Goal: Task Accomplishment & Management: Use online tool/utility

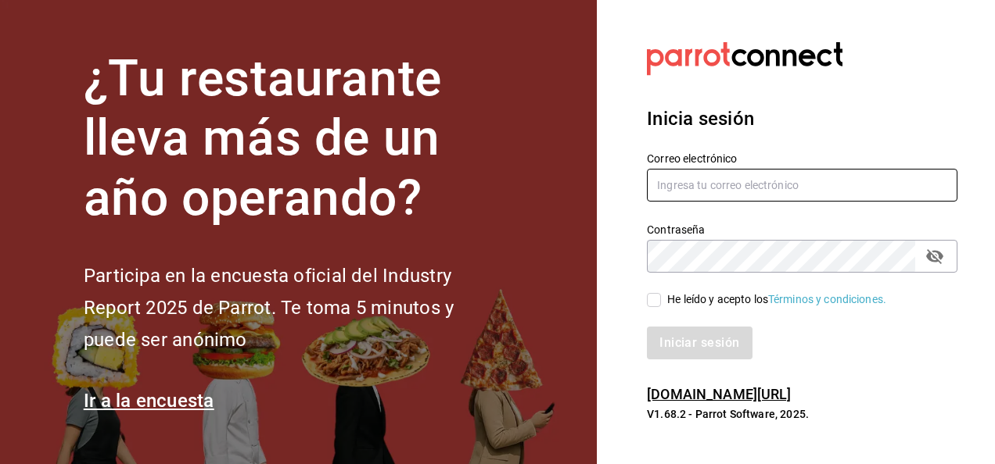
type input "mario.nino@grupocosteno.com"
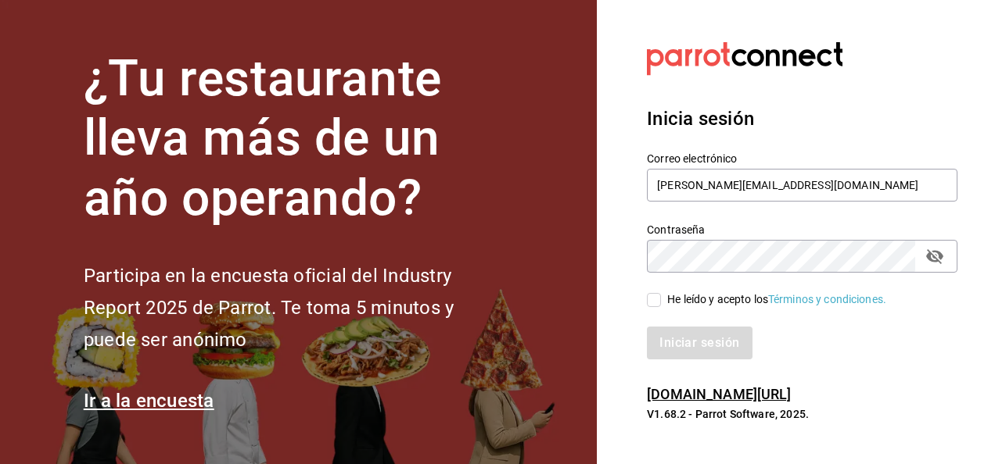
click at [668, 299] on div "He leído y acepto los Términos y condiciones." at bounding box center [776, 300] width 219 height 16
click at [661, 299] on input "He leído y acepto los Términos y condiciones." at bounding box center [654, 300] width 14 height 14
checkbox input "true"
drag, startPoint x: 690, startPoint y: 365, endPoint x: 690, endPoint y: 350, distance: 14.9
click at [690, 350] on div "Inicia sesión Correo electrónico mario.nino@grupocosteno.com Contraseña Contras…" at bounding box center [802, 232] width 310 height 293
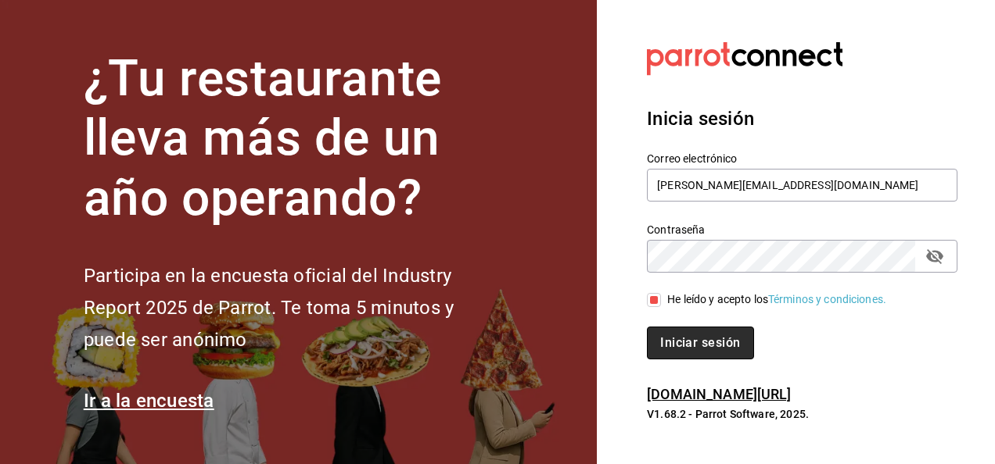
click at [690, 350] on button "Iniciar sesión" at bounding box center [700, 343] width 106 height 33
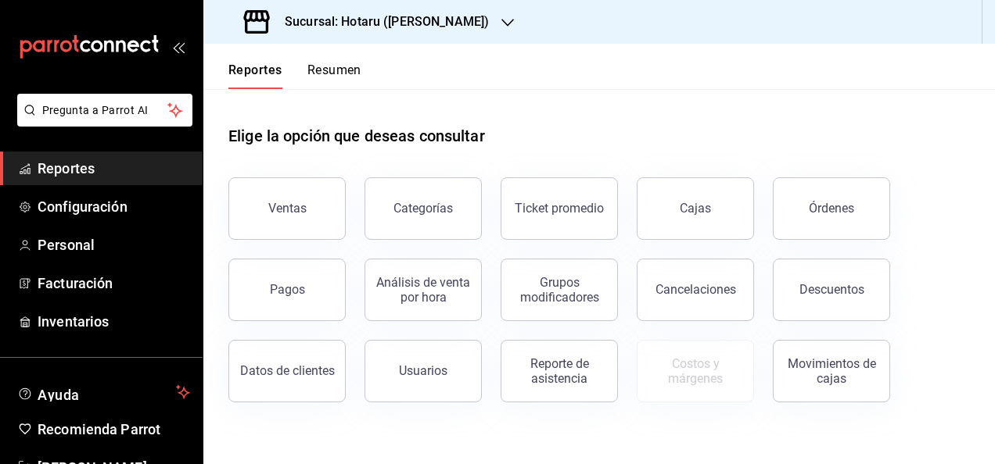
click at [381, 31] on div "Sucursal: Hotaru ([PERSON_NAME])" at bounding box center [368, 22] width 304 height 44
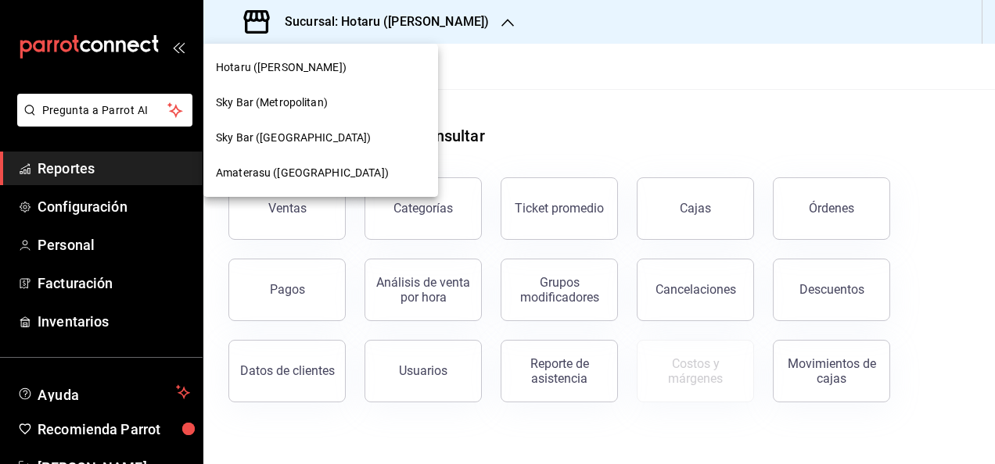
click at [290, 159] on div "Amaterasu ([GEOGRAPHIC_DATA])" at bounding box center [320, 173] width 235 height 35
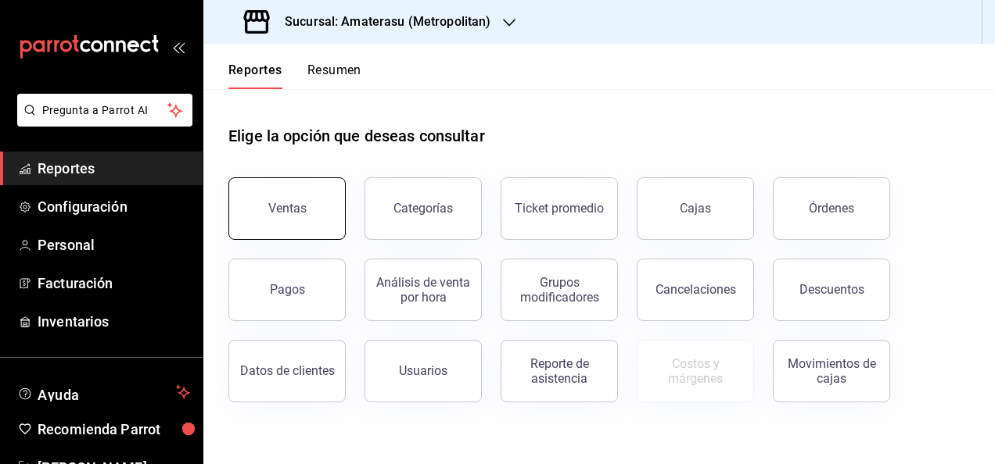
click at [296, 207] on div "Ventas" at bounding box center [287, 208] width 38 height 15
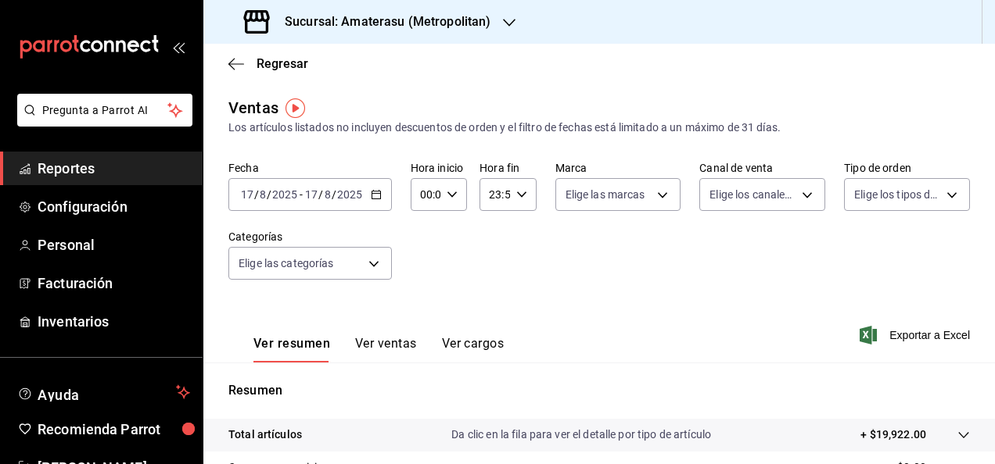
click at [382, 200] on div "[DATE] [DATE] - [DATE] [DATE]" at bounding box center [309, 194] width 163 height 33
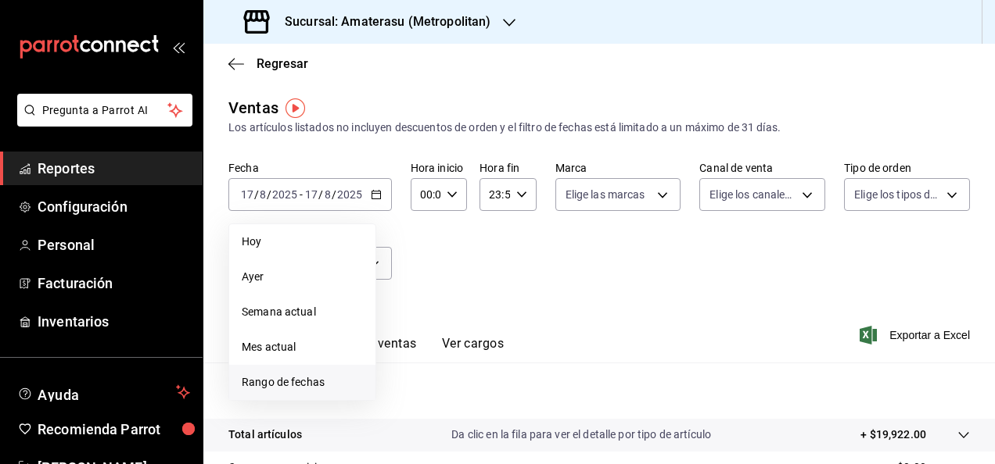
click at [294, 383] on span "Rango de fechas" at bounding box center [302, 383] width 121 height 16
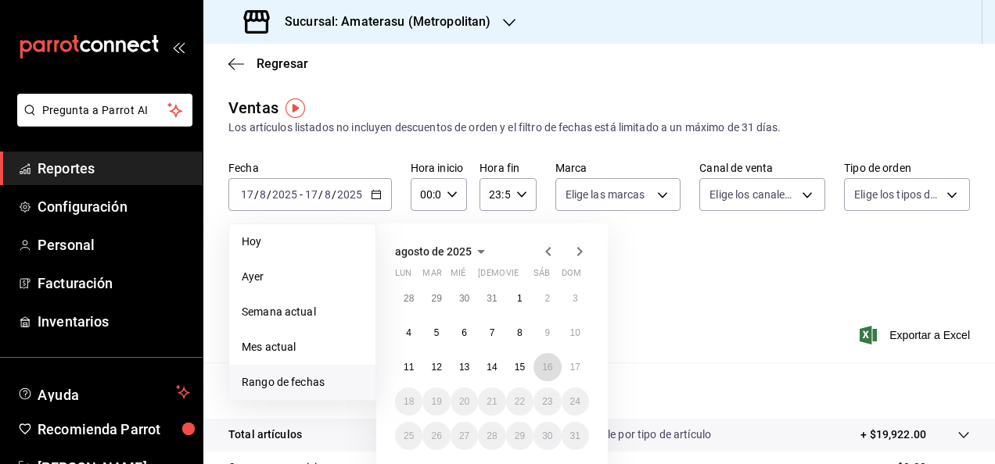
click at [543, 372] on button "16" at bounding box center [546, 367] width 27 height 28
click at [572, 364] on abbr "17" at bounding box center [575, 367] width 10 height 11
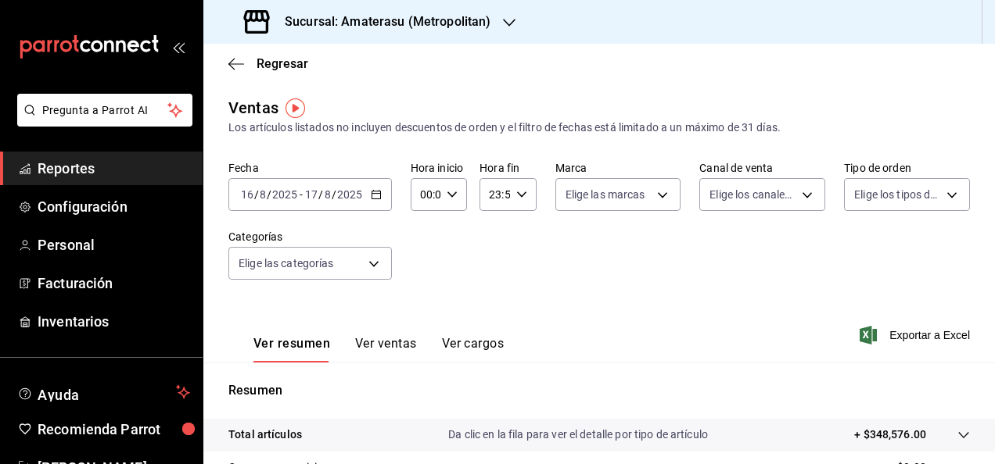
click at [453, 192] on \(Stroke\) "button" at bounding box center [451, 194] width 9 height 5
click at [421, 297] on span "05" at bounding box center [422, 295] width 3 height 13
type input "05:00"
click at [613, 277] on div at bounding box center [497, 232] width 995 height 464
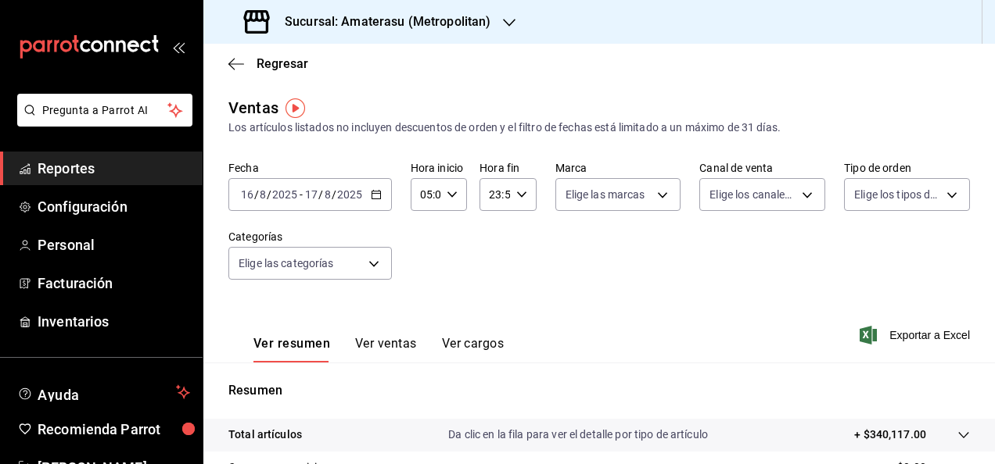
click at [408, 349] on button "Ver ventas" at bounding box center [386, 349] width 62 height 27
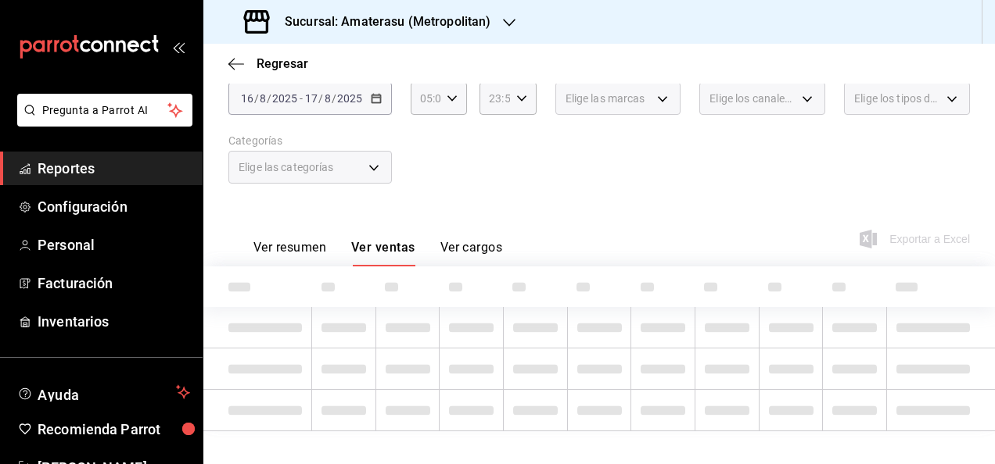
scroll to position [97, 0]
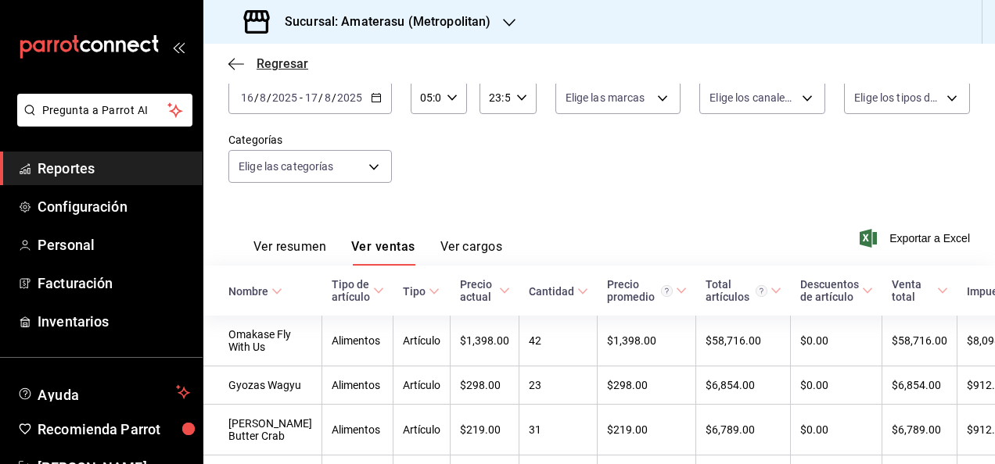
click at [257, 66] on span "Regresar" at bounding box center [282, 63] width 52 height 15
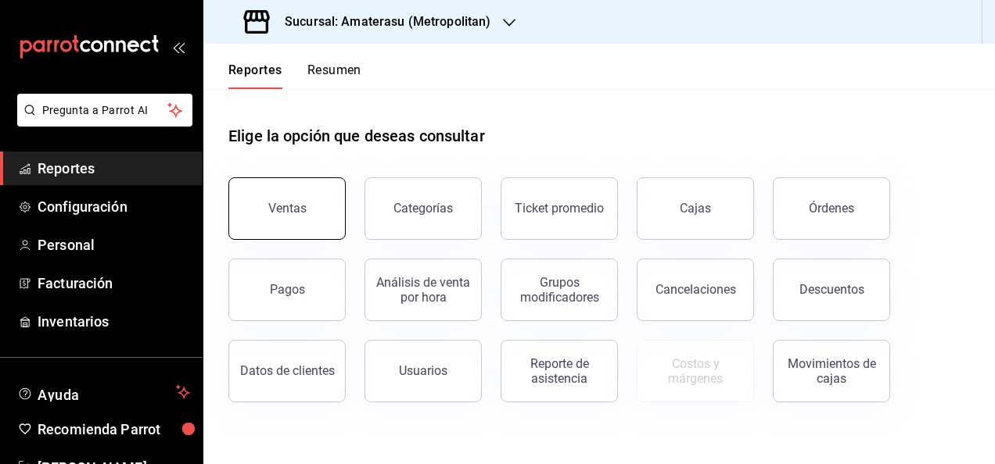
drag, startPoint x: 271, startPoint y: 242, endPoint x: 285, endPoint y: 220, distance: 26.0
click at [285, 220] on div "Ventas Categorías Ticket promedio Cajas Órdenes Pagos Análisis de venta por hor…" at bounding box center [590, 281] width 760 height 244
click at [285, 220] on button "Ventas" at bounding box center [286, 208] width 117 height 63
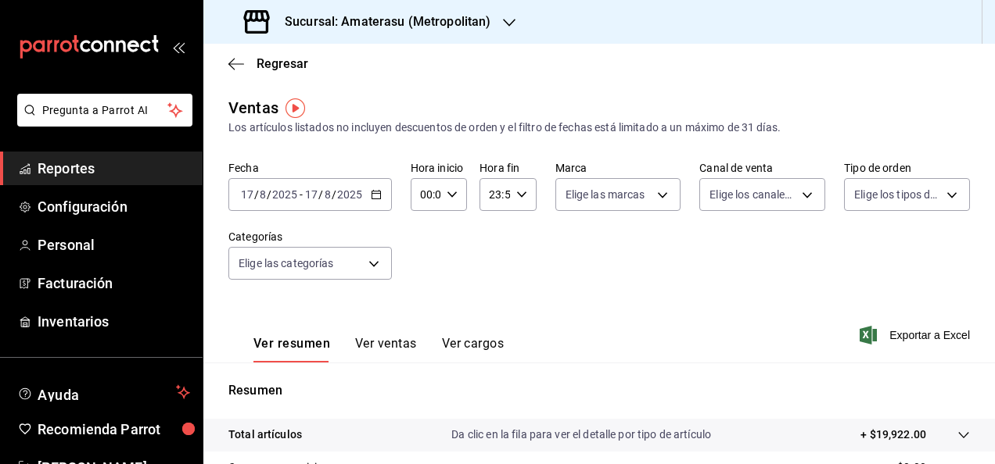
click at [375, 210] on div "[DATE] [DATE] - [DATE] [DATE]" at bounding box center [309, 194] width 163 height 33
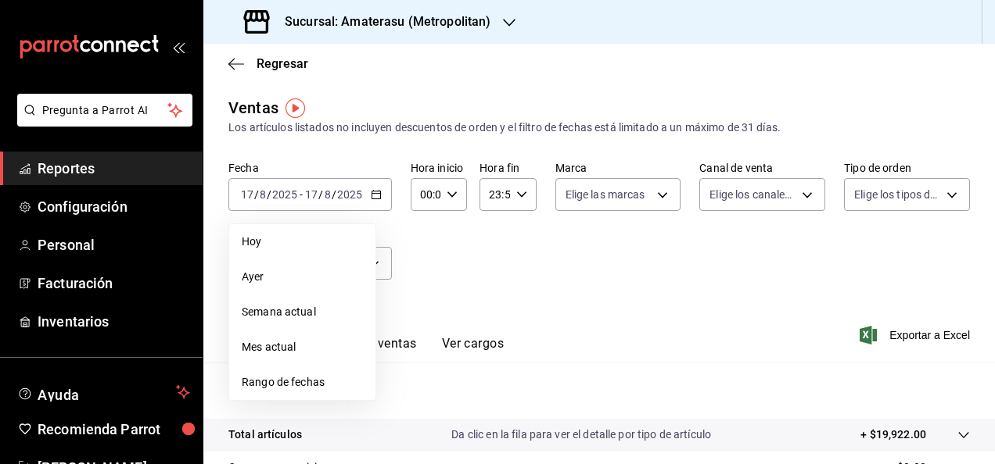
click at [284, 382] on span "Rango de fechas" at bounding box center [302, 383] width 121 height 16
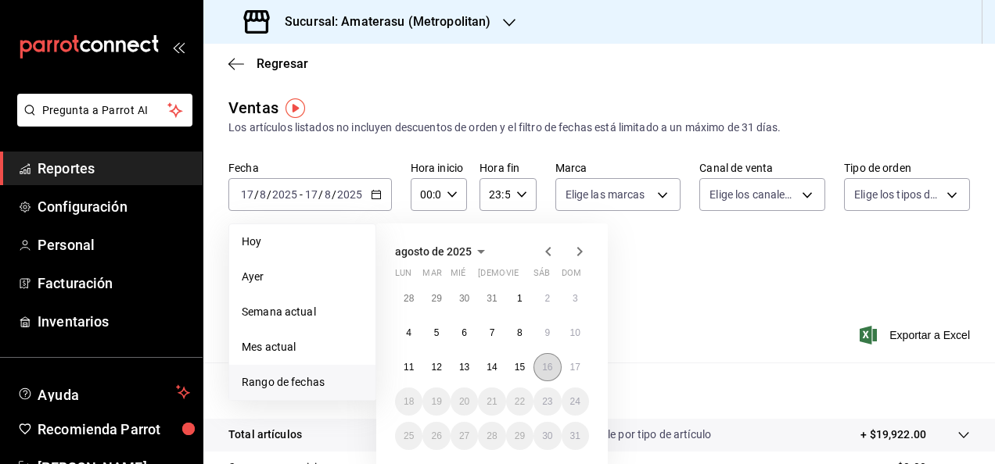
click at [553, 368] on button "16" at bounding box center [546, 367] width 27 height 28
click at [580, 364] on button "17" at bounding box center [574, 367] width 27 height 28
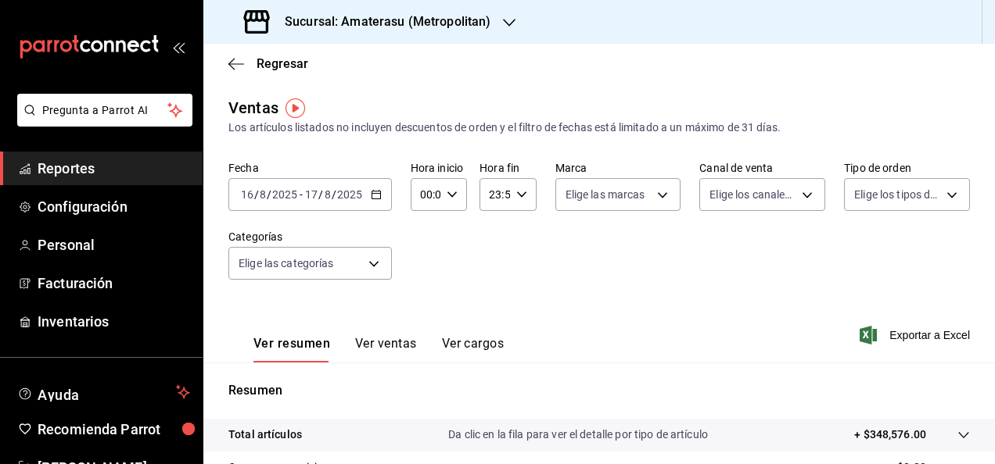
click at [458, 195] on div "00:00 Hora inicio" at bounding box center [438, 194] width 56 height 33
click at [425, 268] on span "05" at bounding box center [422, 262] width 3 height 13
type input "05:00"
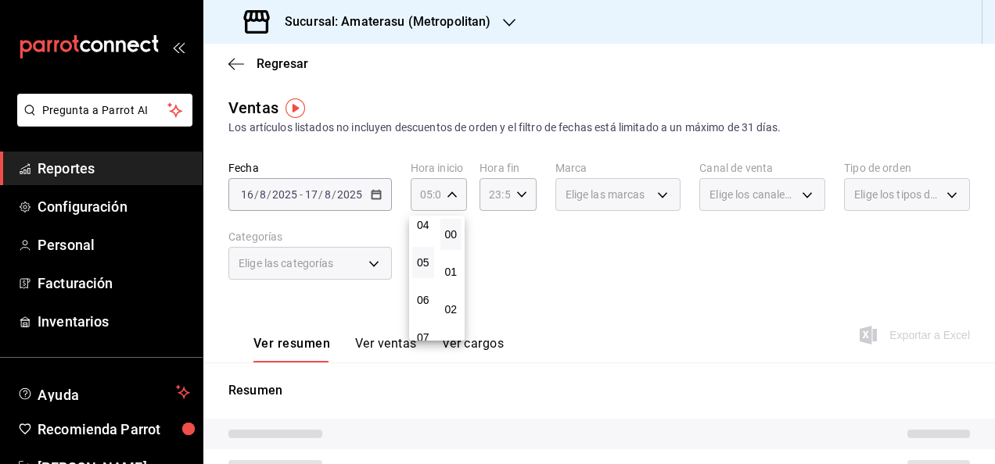
click at [663, 281] on div at bounding box center [497, 232] width 995 height 464
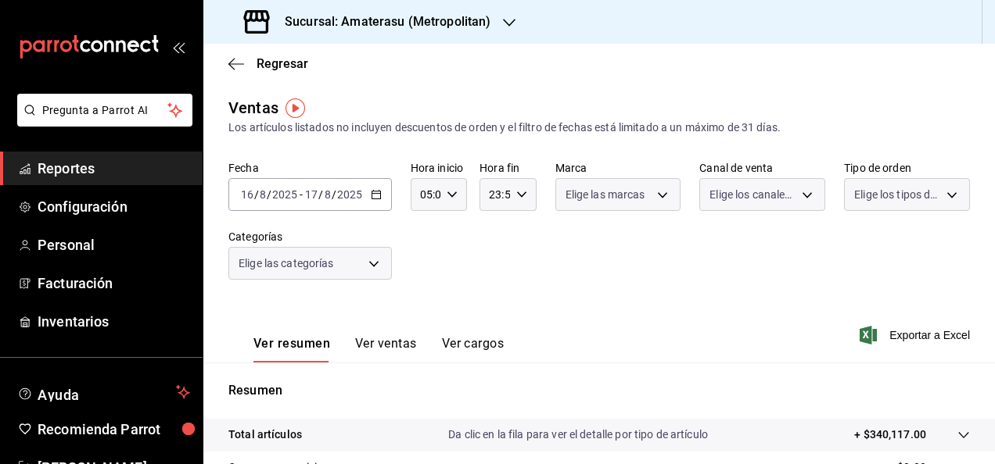
click at [663, 281] on div at bounding box center [497, 232] width 995 height 464
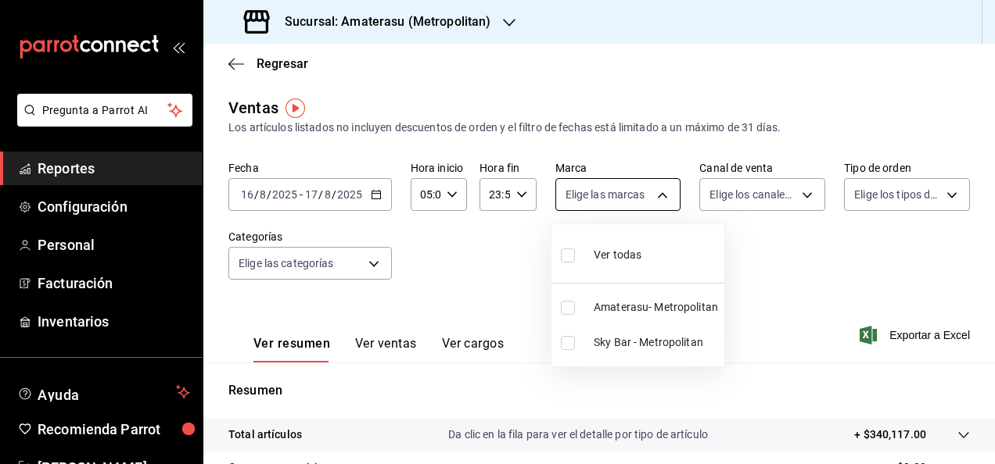
click at [654, 192] on body "Pregunta a Parrot AI Reportes Configuración Personal Facturación Inventarios Ay…" at bounding box center [497, 232] width 995 height 464
click at [599, 294] on li "Amaterasu- Metropolitan" at bounding box center [637, 307] width 173 height 35
type input "e4cd7fcb-d45b-43ae-a99f-ad4ccfcd9032"
checkbox input "true"
click at [805, 301] on div at bounding box center [497, 232] width 995 height 464
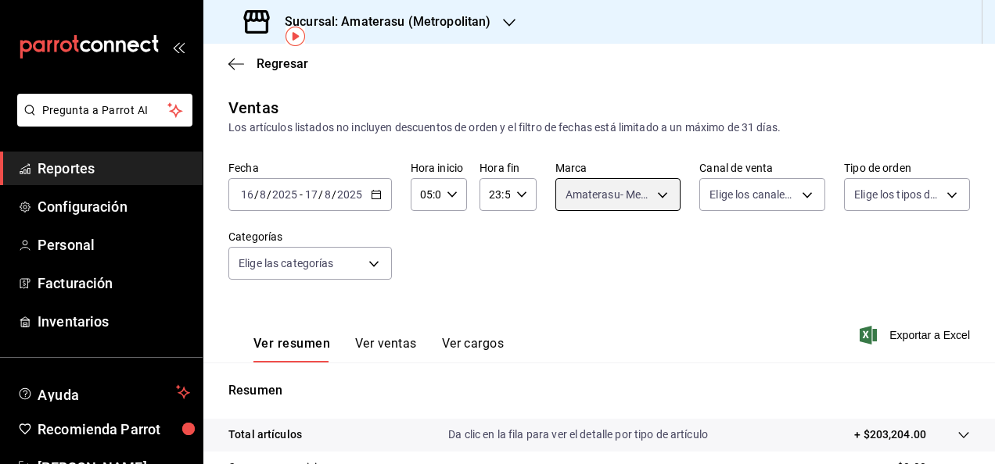
scroll to position [285, 0]
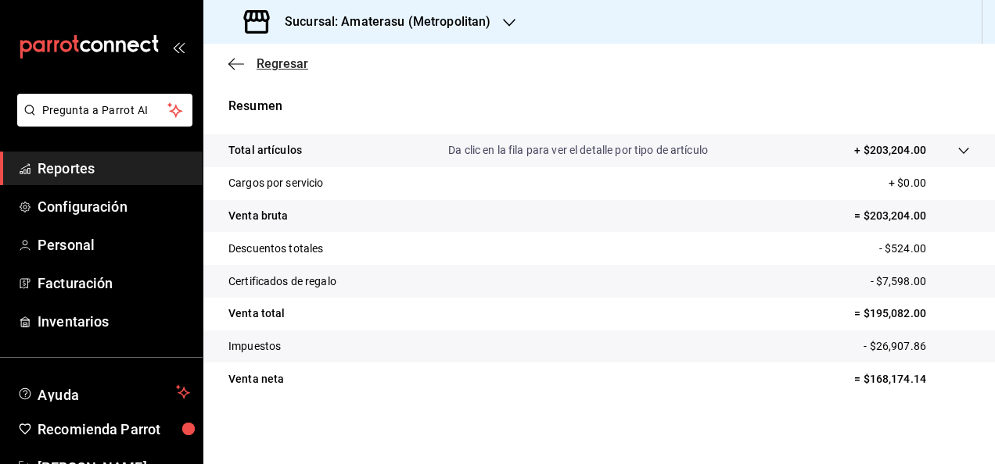
click at [296, 61] on span "Regresar" at bounding box center [282, 63] width 52 height 15
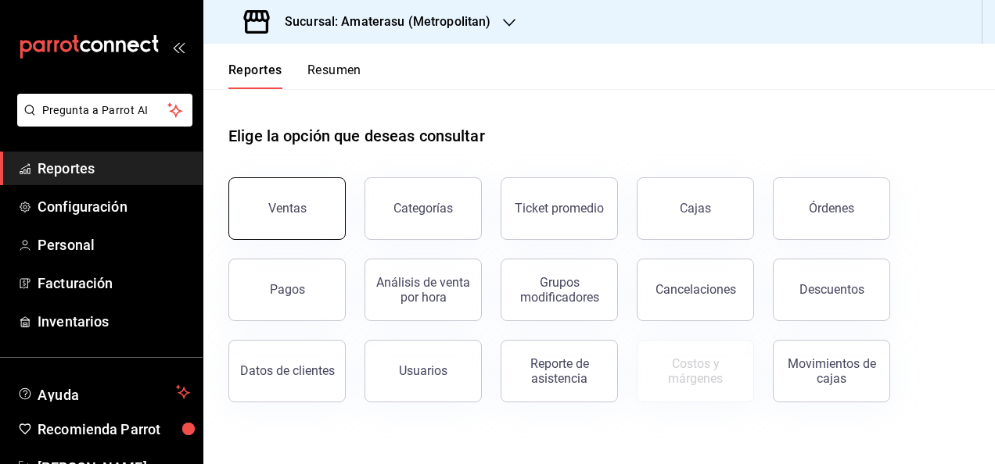
click at [328, 203] on button "Ventas" at bounding box center [286, 208] width 117 height 63
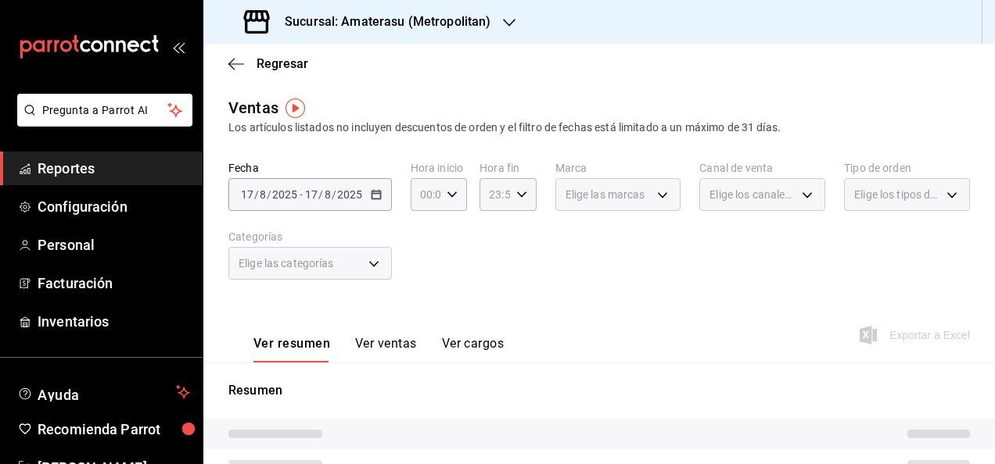
click at [374, 203] on div "[DATE] [DATE] - [DATE] [DATE]" at bounding box center [309, 194] width 163 height 33
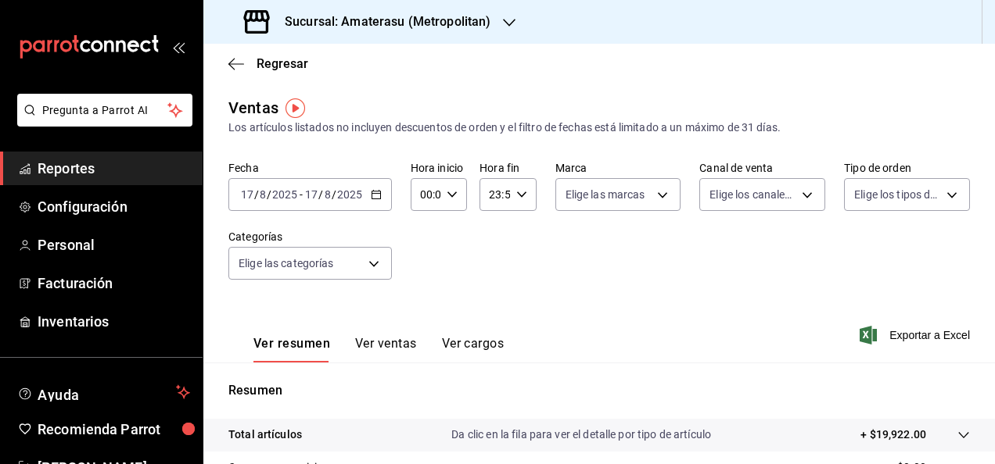
click at [378, 195] on icon "button" at bounding box center [376, 194] width 11 height 11
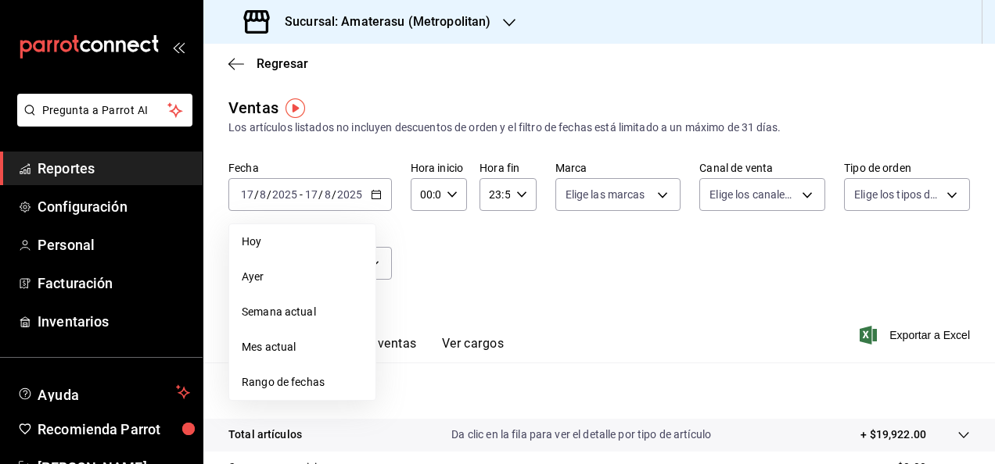
click at [323, 383] on span "Rango de fechas" at bounding box center [302, 383] width 121 height 16
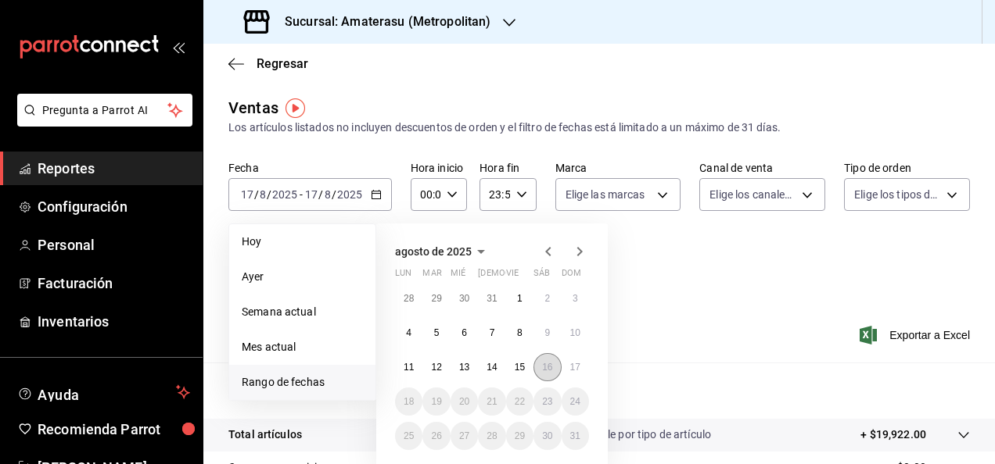
click at [538, 364] on button "16" at bounding box center [546, 367] width 27 height 28
click at [571, 364] on abbr "17" at bounding box center [575, 367] width 10 height 11
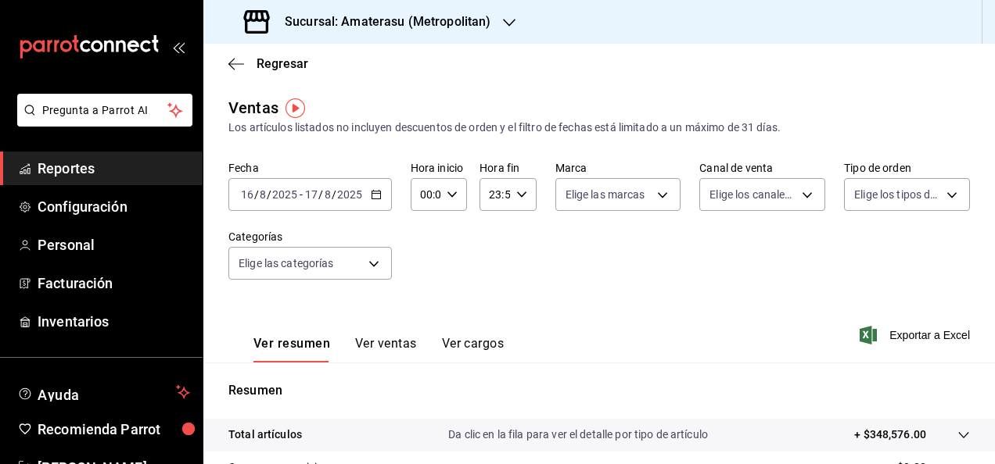
click at [453, 197] on icon "button" at bounding box center [451, 194] width 11 height 11
click at [422, 233] on span "05" at bounding box center [422, 227] width 3 height 13
type input "05:00"
click at [823, 291] on div at bounding box center [497, 232] width 995 height 464
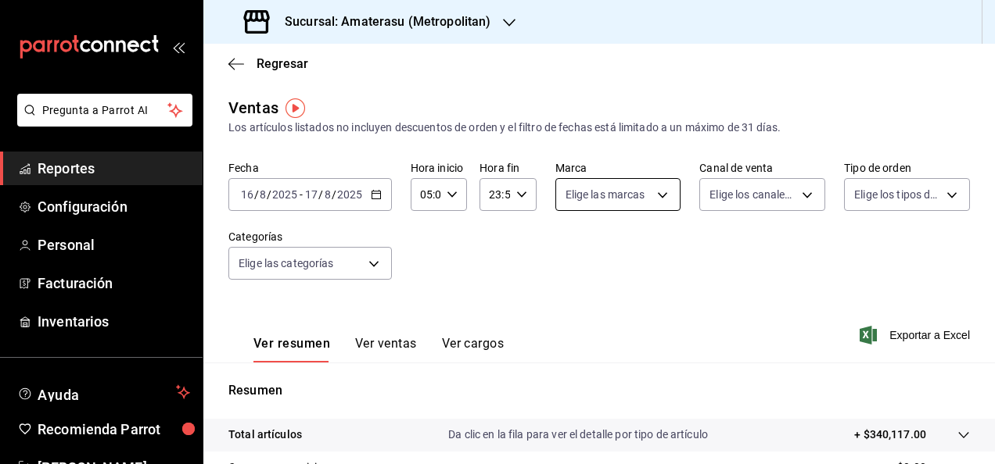
click at [647, 183] on body "Pregunta a Parrot AI Reportes Configuración Personal Facturación Inventarios Ay…" at bounding box center [497, 232] width 995 height 464
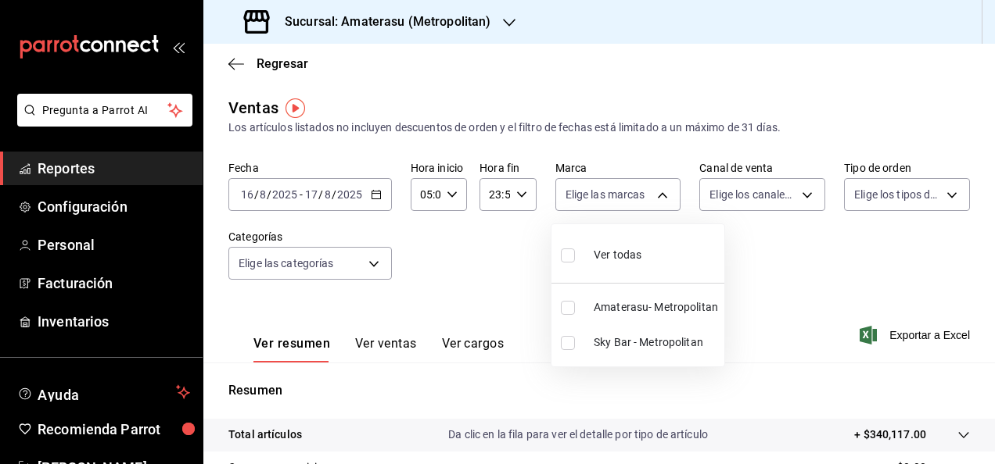
click at [622, 256] on span "Ver todas" at bounding box center [617, 255] width 48 height 16
type input "e4cd7fcb-d45b-43ae-a99f-ad4ccfcd9032,f3afaab8-8c3d-4e49-a299-af9bdf6027b2"
checkbox input "true"
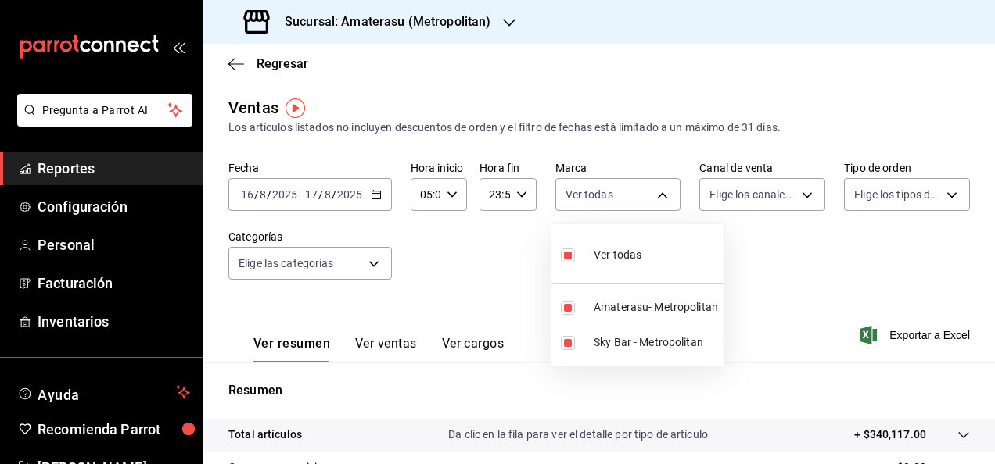
click at [890, 333] on div at bounding box center [497, 232] width 995 height 464
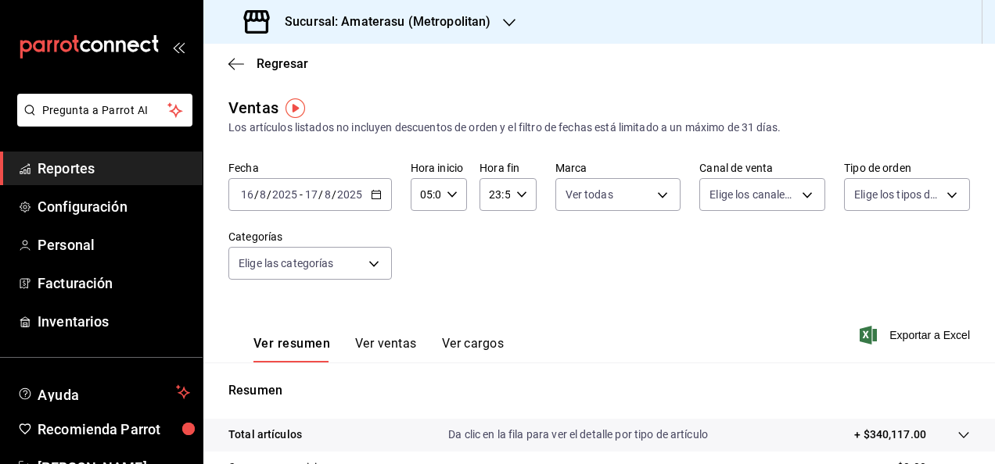
click at [890, 333] on span "Exportar a Excel" at bounding box center [915, 335] width 107 height 19
click at [243, 56] on div "Regresar" at bounding box center [598, 64] width 791 height 40
click at [252, 65] on span "Regresar" at bounding box center [268, 63] width 80 height 15
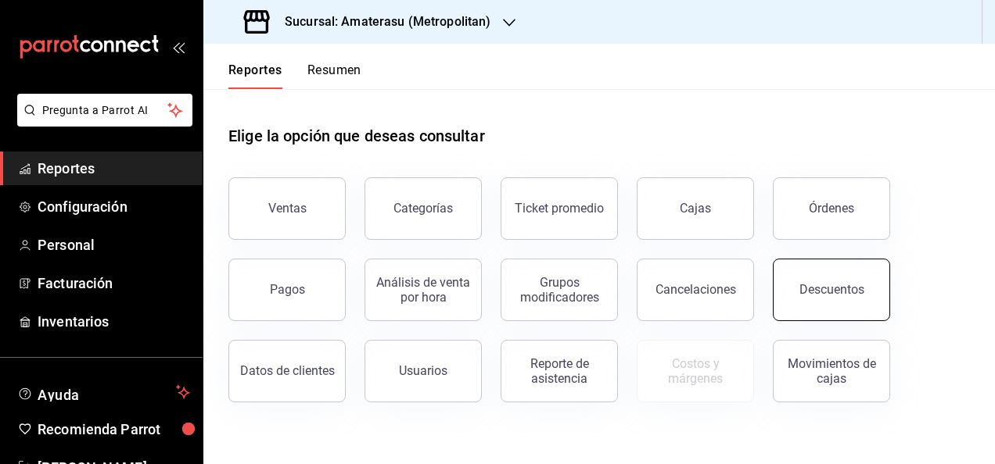
click at [827, 299] on button "Descuentos" at bounding box center [830, 290] width 117 height 63
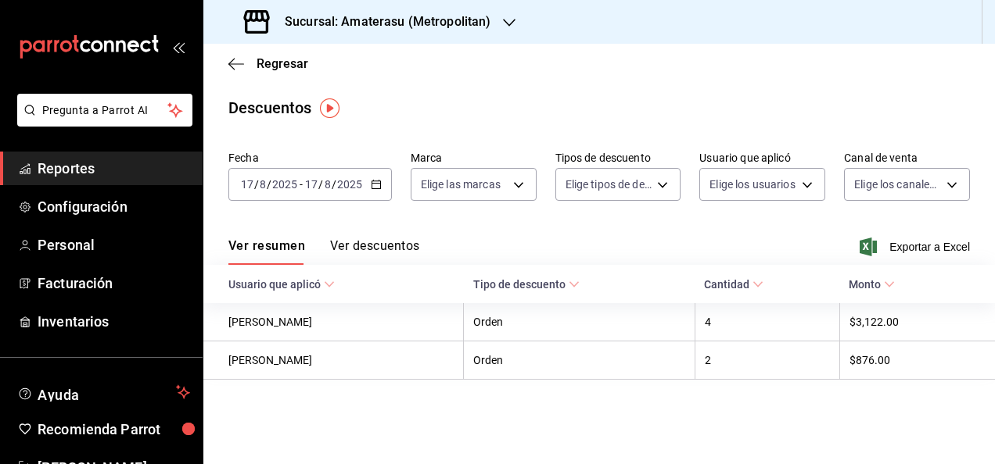
click at [371, 191] on div "[DATE] [DATE] - [DATE] [DATE]" at bounding box center [309, 184] width 163 height 33
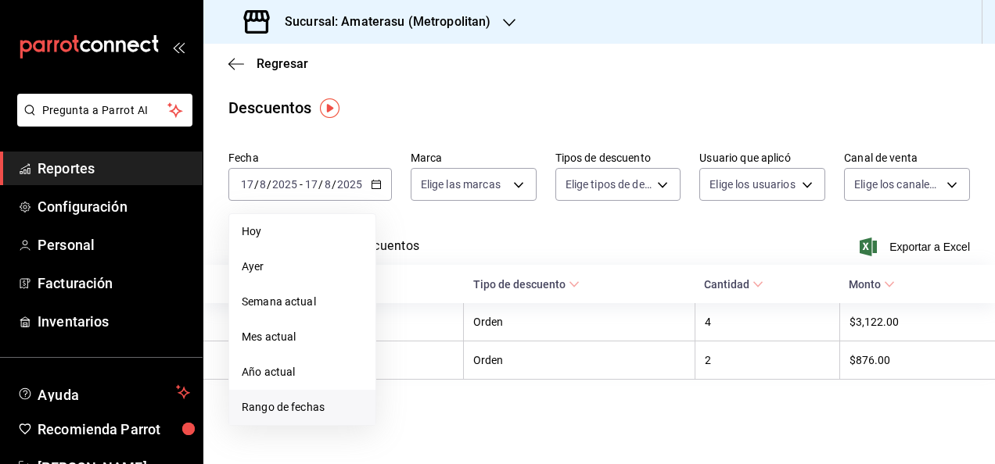
click at [289, 392] on li "Rango de fechas" at bounding box center [302, 407] width 146 height 35
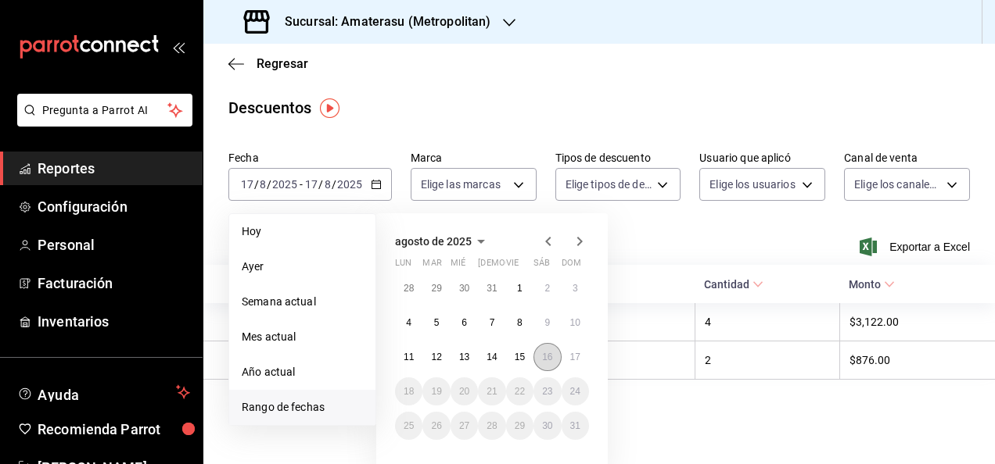
click at [552, 353] on button "16" at bounding box center [546, 357] width 27 height 28
click at [575, 364] on button "17" at bounding box center [574, 357] width 27 height 28
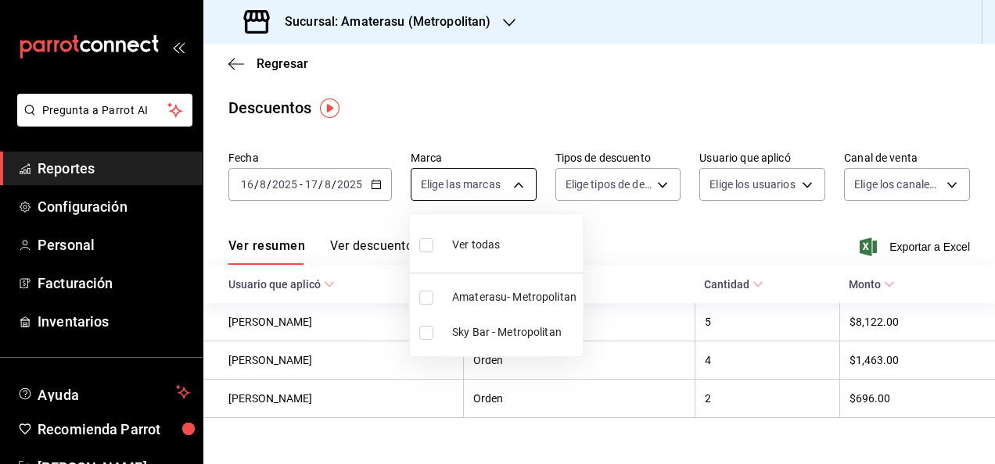
click at [521, 182] on body "Pregunta a Parrot AI Reportes Configuración Personal Facturación Inventarios Ay…" at bounding box center [497, 232] width 995 height 464
click at [470, 237] on span "Ver todas" at bounding box center [476, 245] width 48 height 16
type input "e4cd7fcb-d45b-43ae-a99f-ad4ccfcd9032,f3afaab8-8c3d-4e49-a299-af9bdf6027b2"
checkbox input "true"
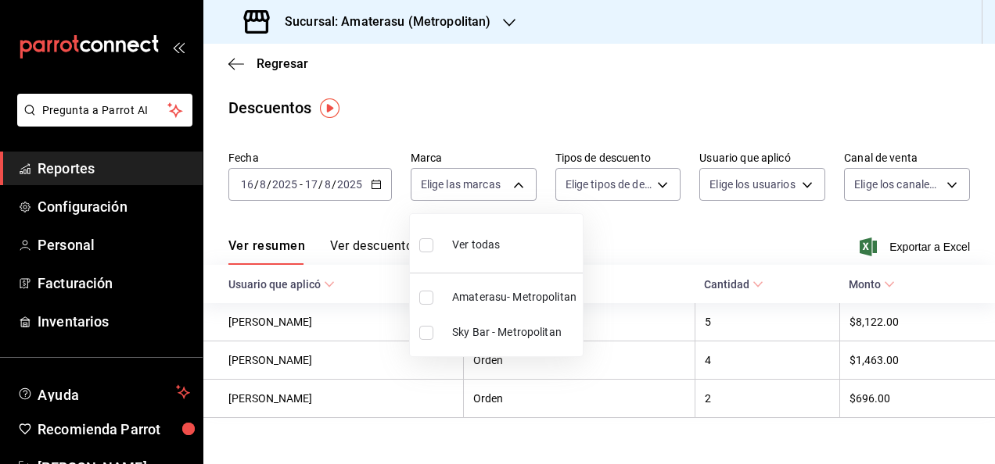
checkbox input "true"
click at [886, 250] on div at bounding box center [497, 232] width 995 height 464
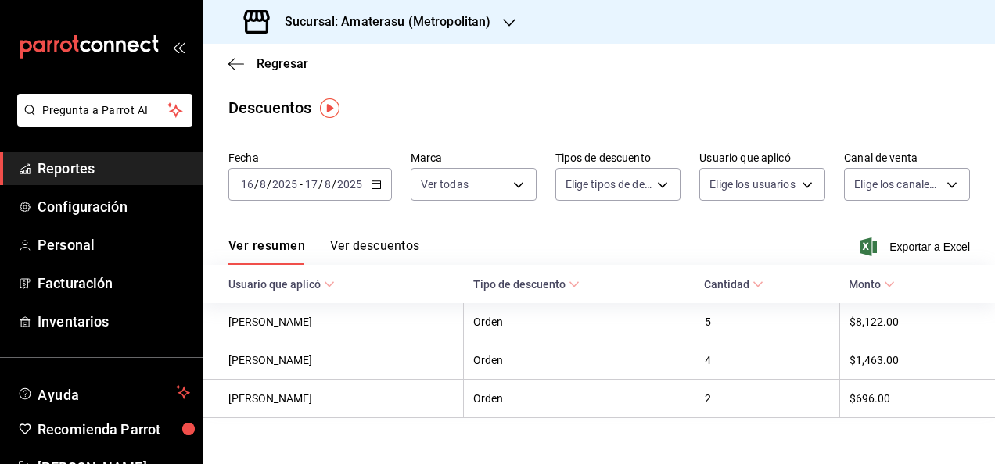
click at [886, 250] on span "Exportar a Excel" at bounding box center [915, 247] width 107 height 19
drag, startPoint x: 285, startPoint y: 77, endPoint x: 289, endPoint y: 58, distance: 19.8
click at [289, 58] on div "Regresar" at bounding box center [598, 64] width 791 height 40
click at [289, 58] on span "Regresar" at bounding box center [282, 63] width 52 height 15
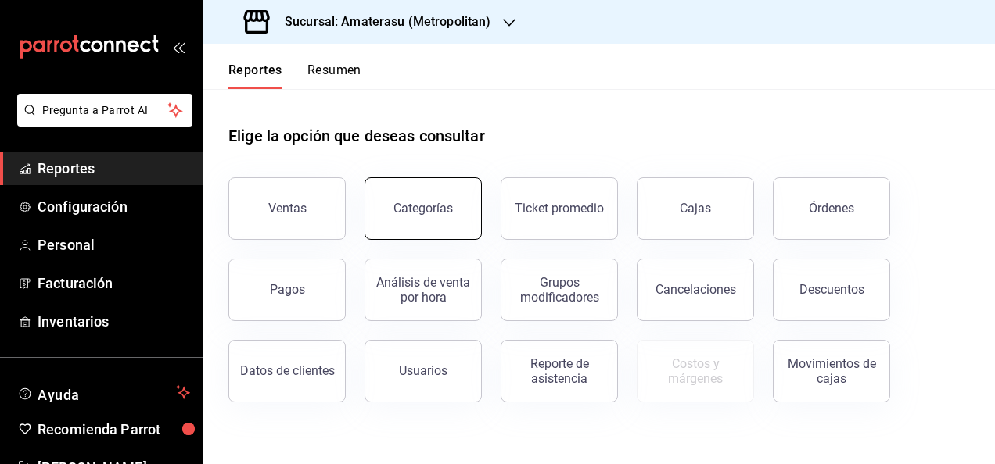
click at [435, 208] on div "Categorías" at bounding box center [422, 208] width 59 height 15
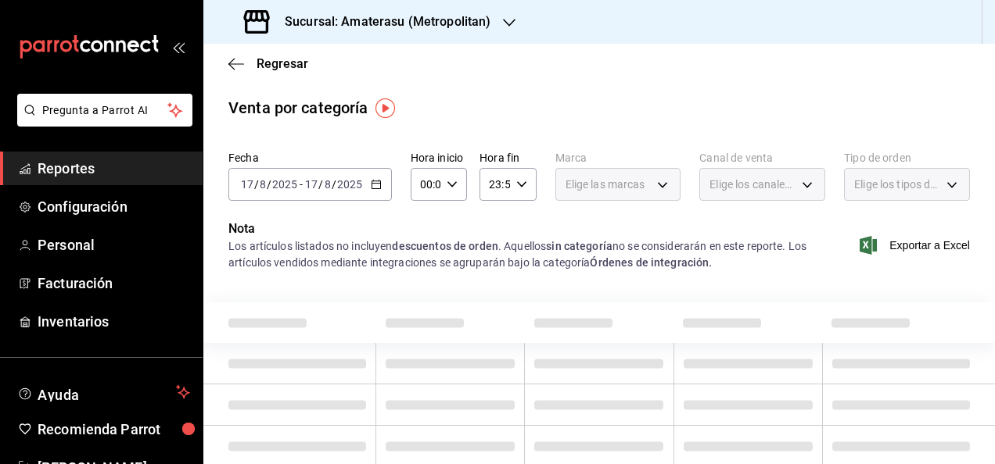
click at [378, 188] on \(Stroke\) "button" at bounding box center [375, 185] width 9 height 9
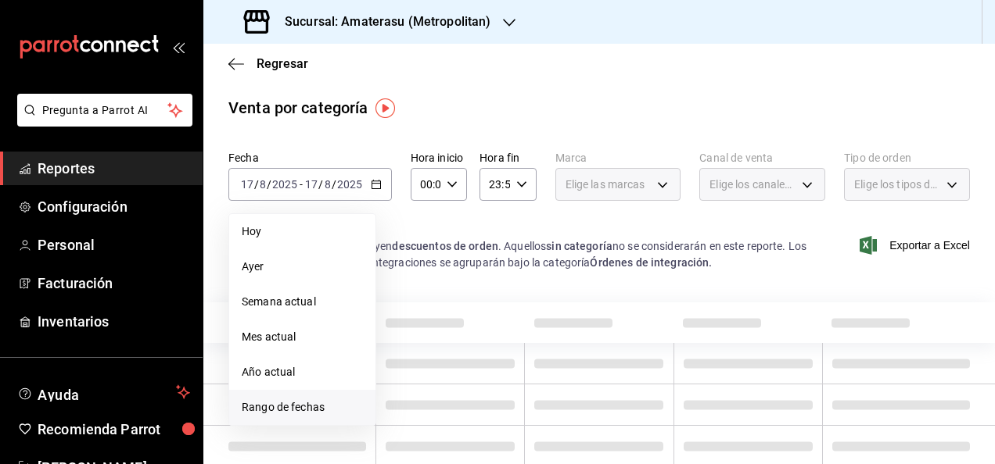
click at [312, 403] on span "Rango de fechas" at bounding box center [302, 408] width 121 height 16
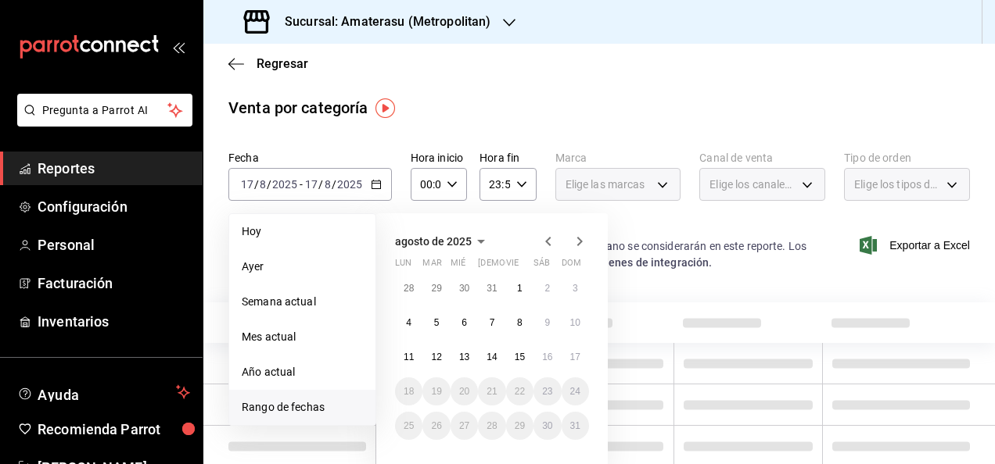
click at [400, 345] on div "28 29 30 31 1 2 3 4 5 6 7 8 9 10 11 12 13 14 15 16 17 18 19 20 21 22 23 24 25 2…" at bounding box center [492, 357] width 194 height 166
click at [414, 351] on button "11" at bounding box center [408, 357] width 27 height 28
click at [584, 360] on button "17" at bounding box center [574, 357] width 27 height 28
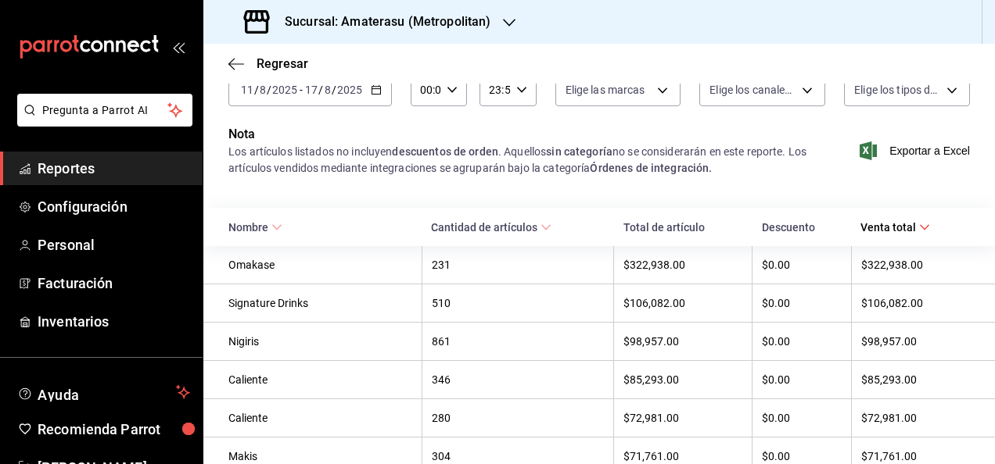
scroll to position [95, 0]
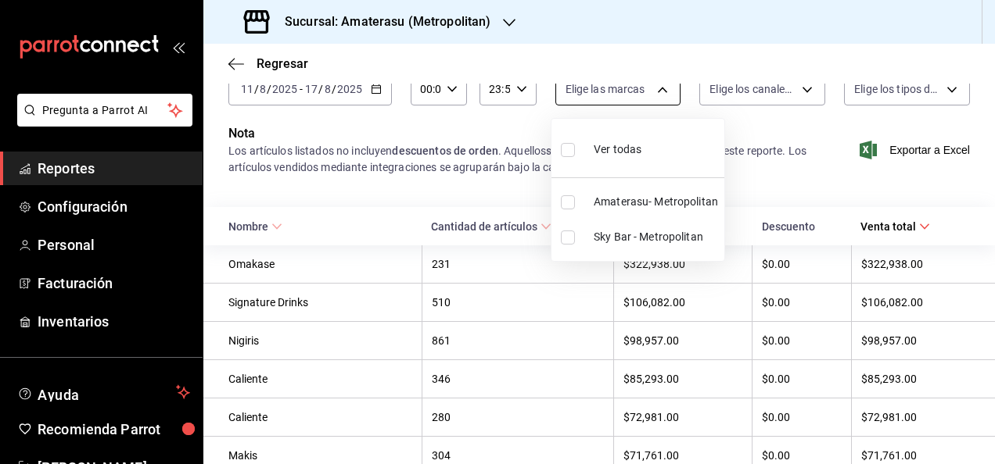
click at [649, 102] on body "Pregunta a Parrot AI Reportes Configuración Personal Facturación Inventarios Ay…" at bounding box center [497, 232] width 995 height 464
click at [618, 195] on span "Amaterasu- Metropolitan" at bounding box center [655, 202] width 124 height 16
click at [618, 195] on ul "Ver todas Amaterasu- Metropolitan Sky Bar - Metropolitan" at bounding box center [637, 190] width 173 height 142
type input "e4cd7fcb-d45b-43ae-a99f-ad4ccfcd9032"
checkbox input "true"
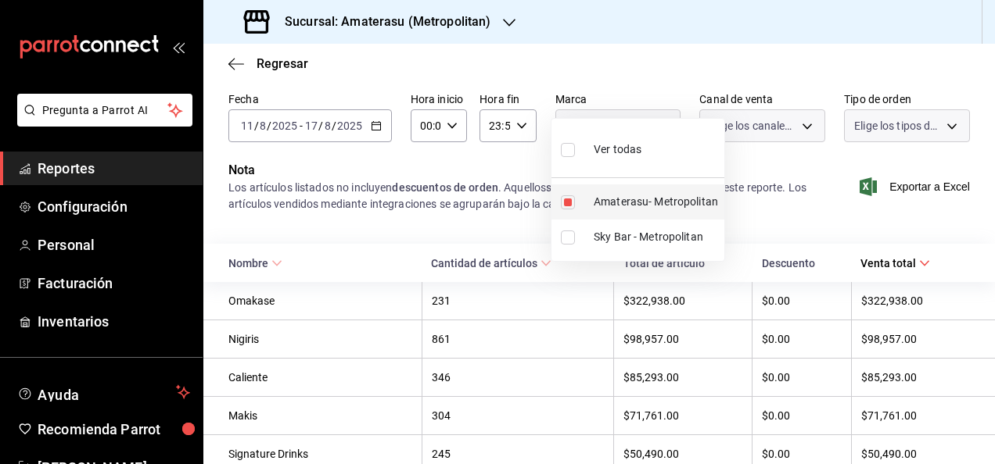
scroll to position [95, 0]
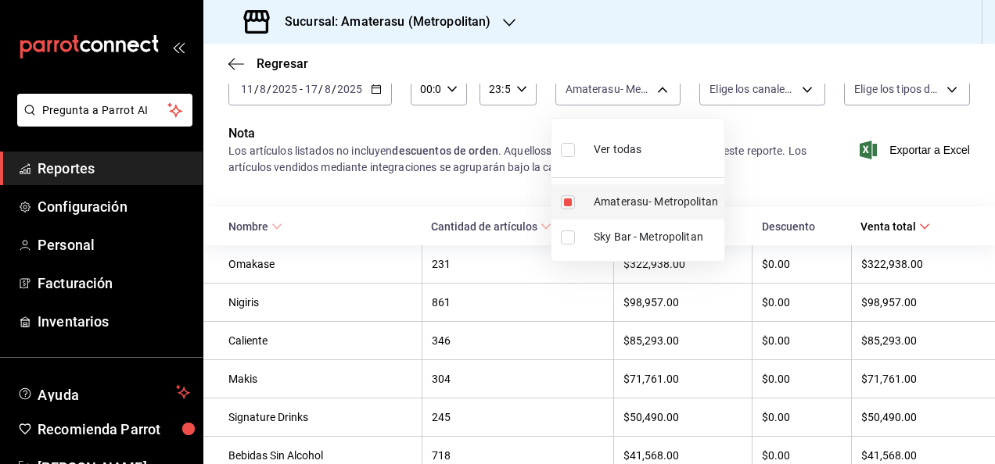
click at [599, 196] on span "Amaterasu- Metropolitan" at bounding box center [655, 202] width 124 height 16
checkbox input "false"
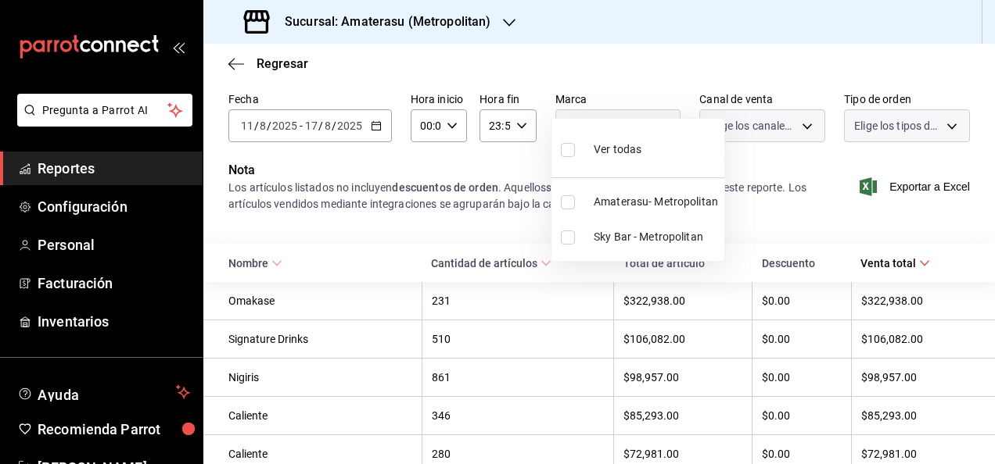
scroll to position [95, 0]
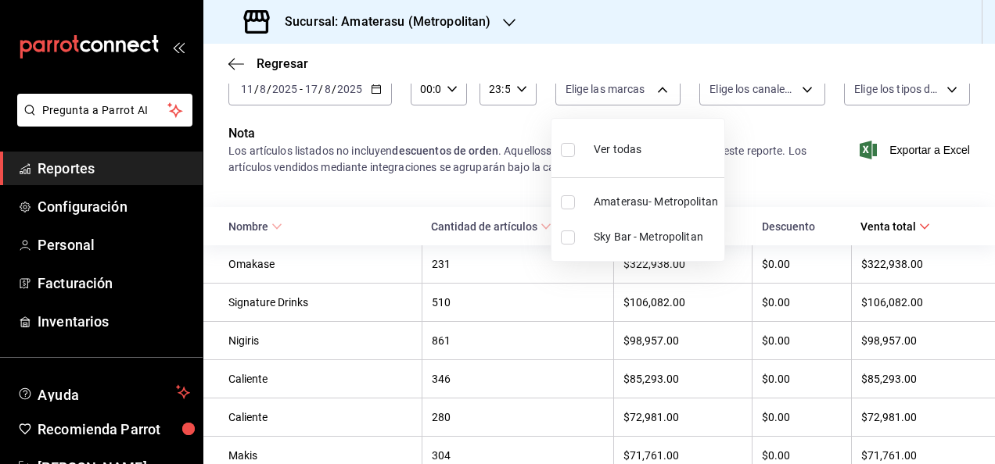
click at [446, 321] on div at bounding box center [497, 232] width 995 height 464
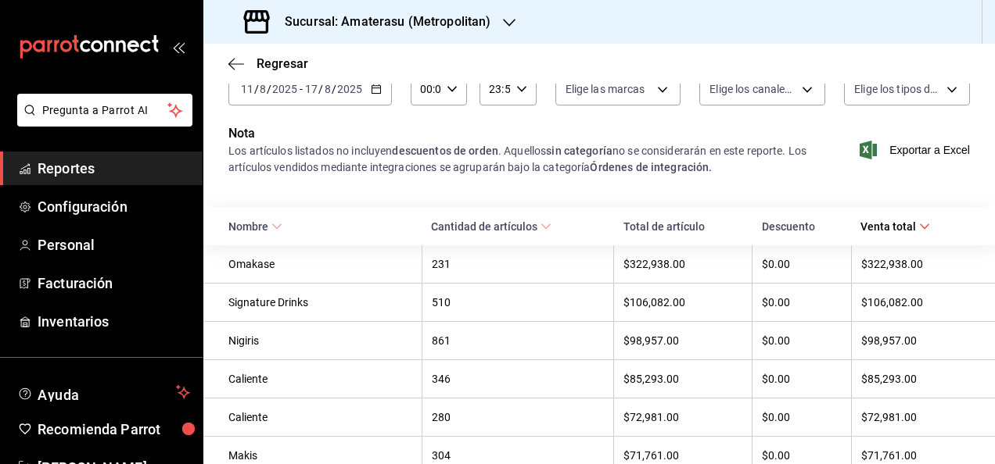
click at [466, 338] on div "861" at bounding box center [518, 341] width 173 height 13
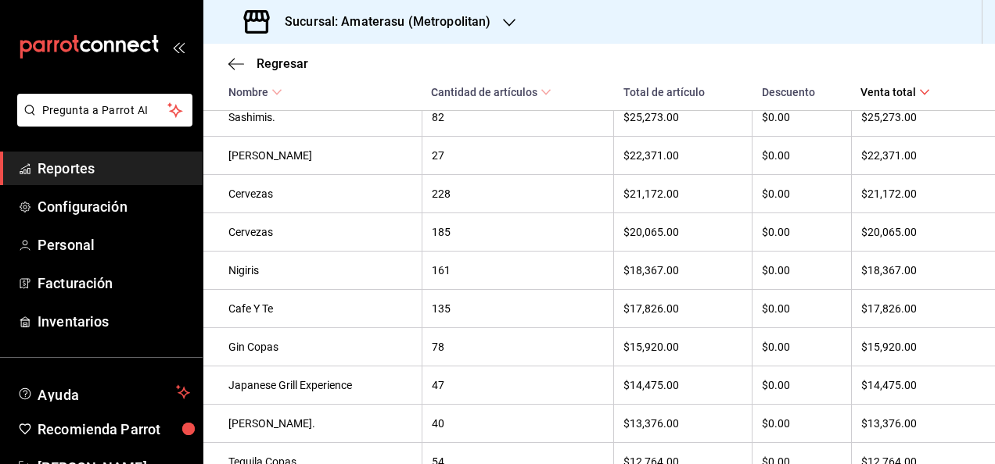
scroll to position [966, 0]
